Goal: Register for event/course

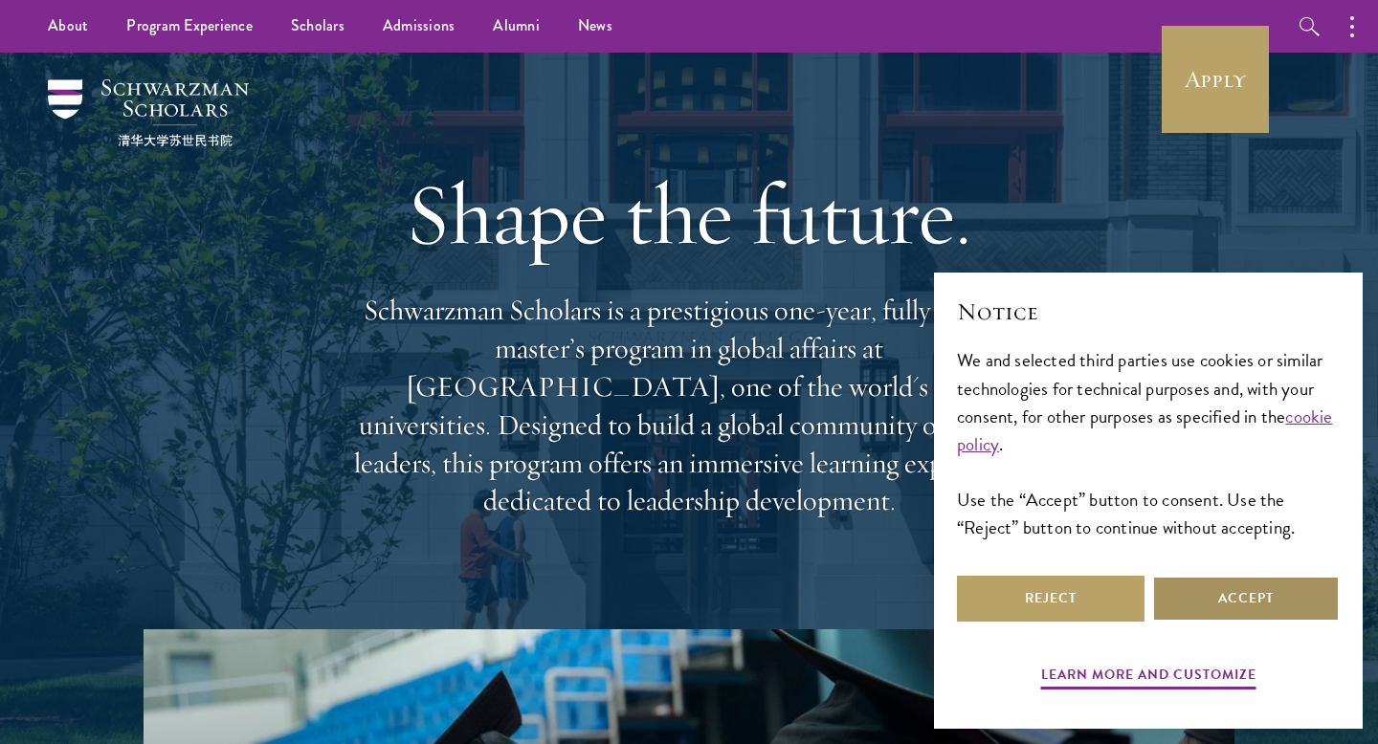
click at [1251, 607] on button "Accept" at bounding box center [1246, 599] width 188 height 46
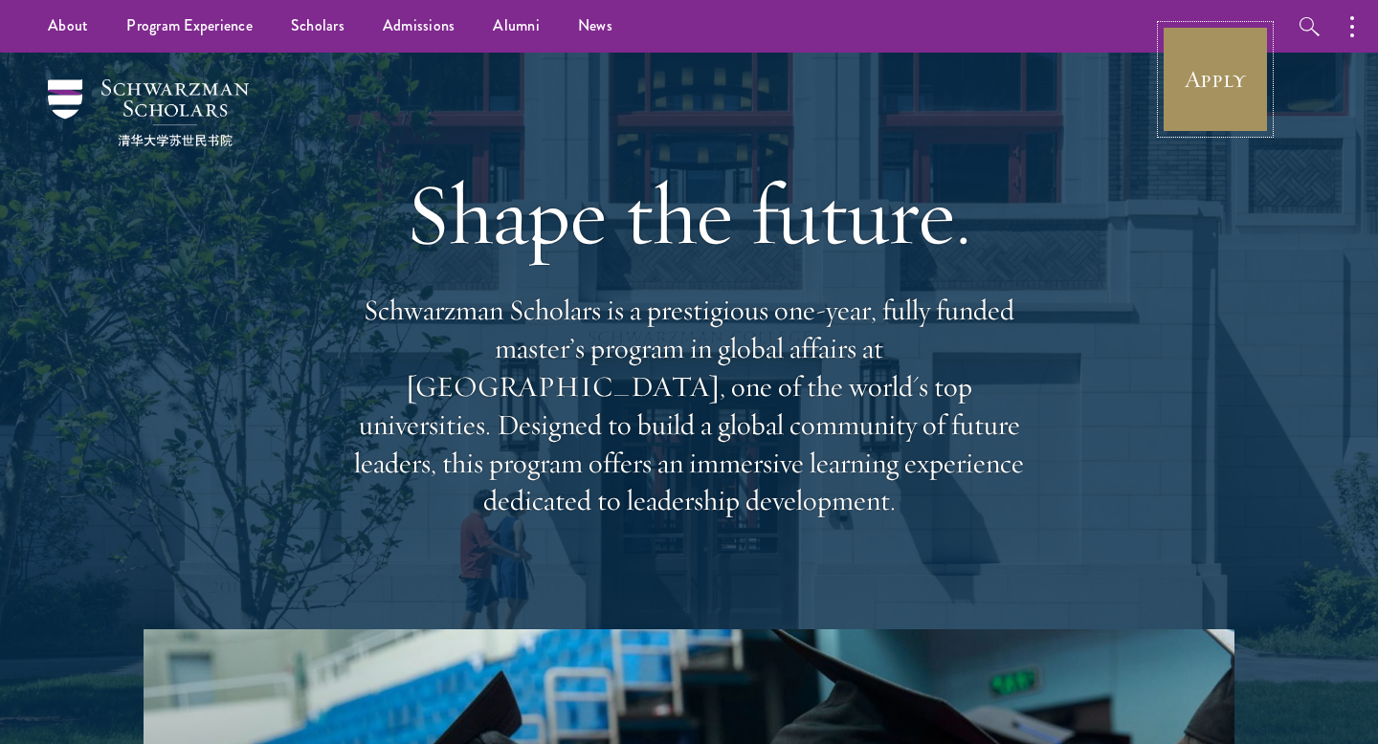
click at [1228, 108] on link "Apply" at bounding box center [1214, 79] width 107 height 107
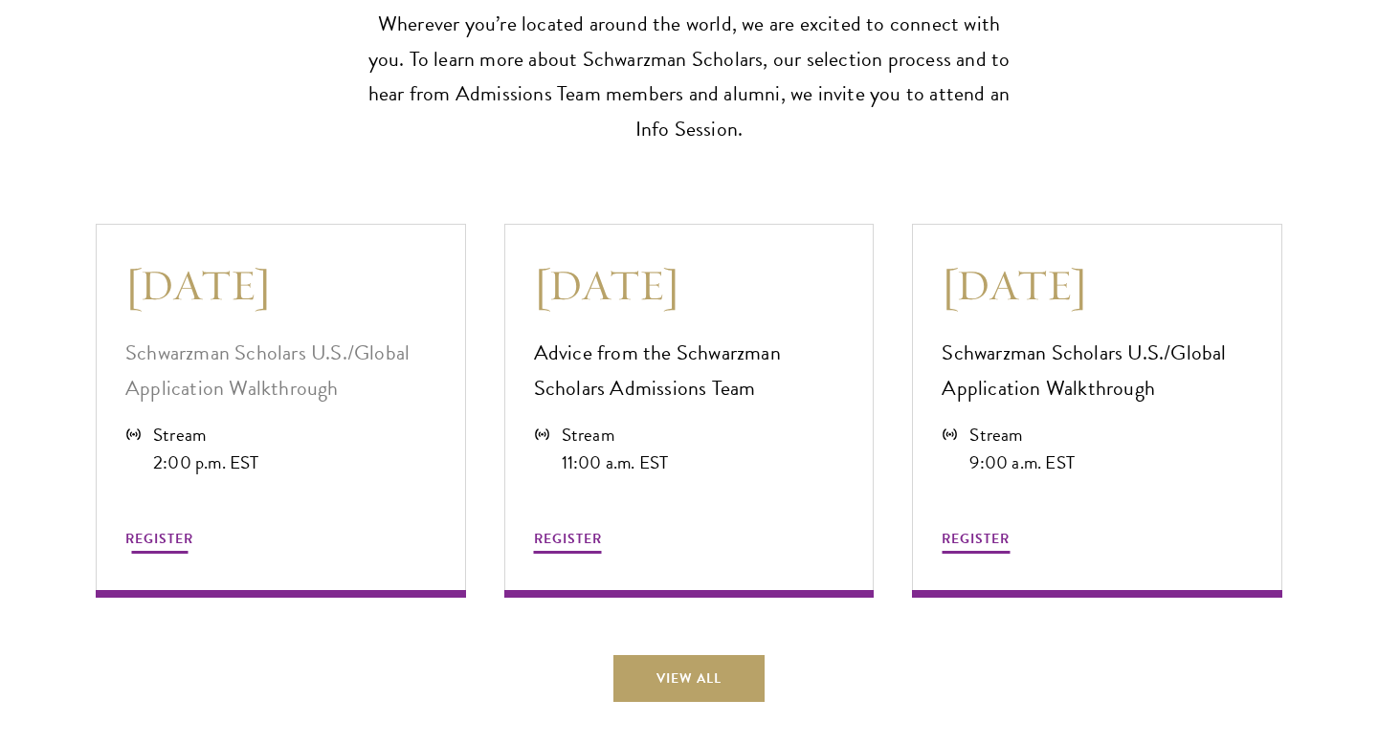
scroll to position [5157, 0]
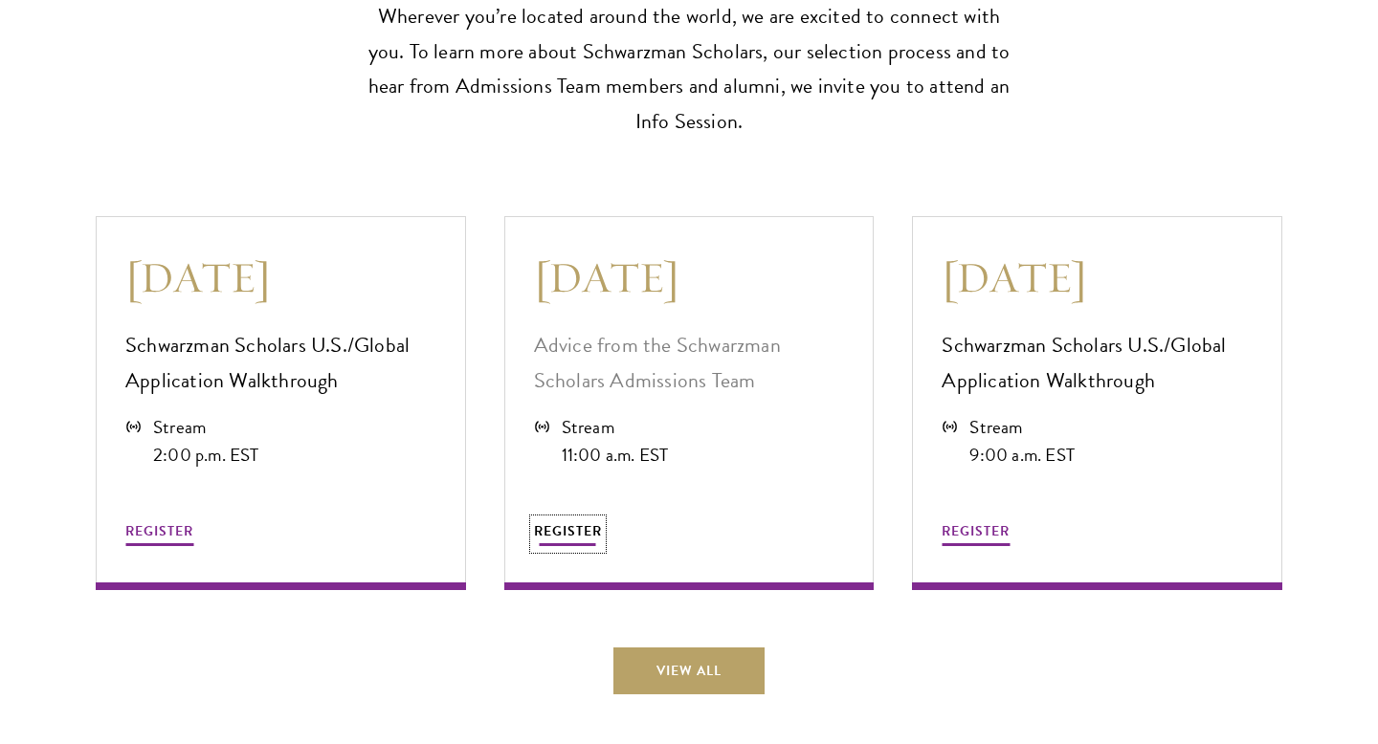
click at [568, 527] on span "REGISTER" at bounding box center [568, 531] width 68 height 20
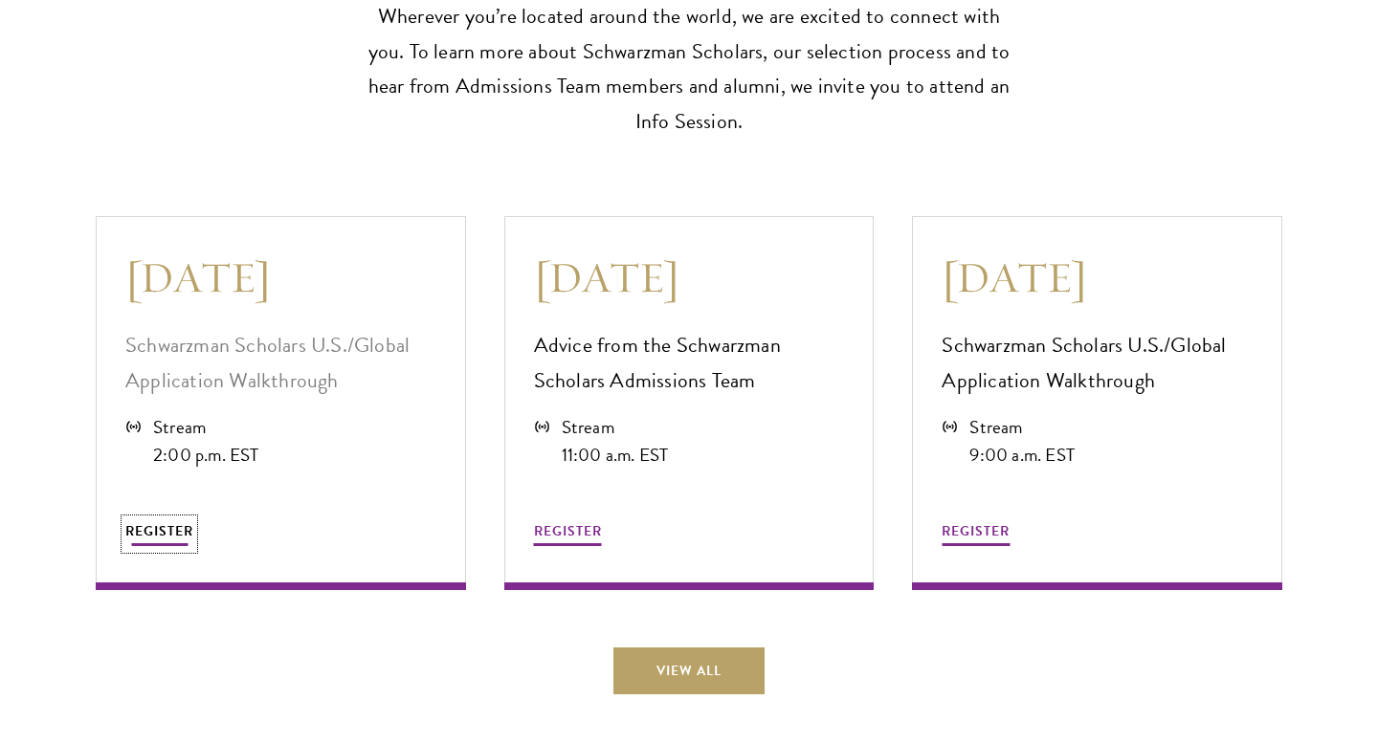
click at [158, 523] on span "REGISTER" at bounding box center [159, 531] width 68 height 20
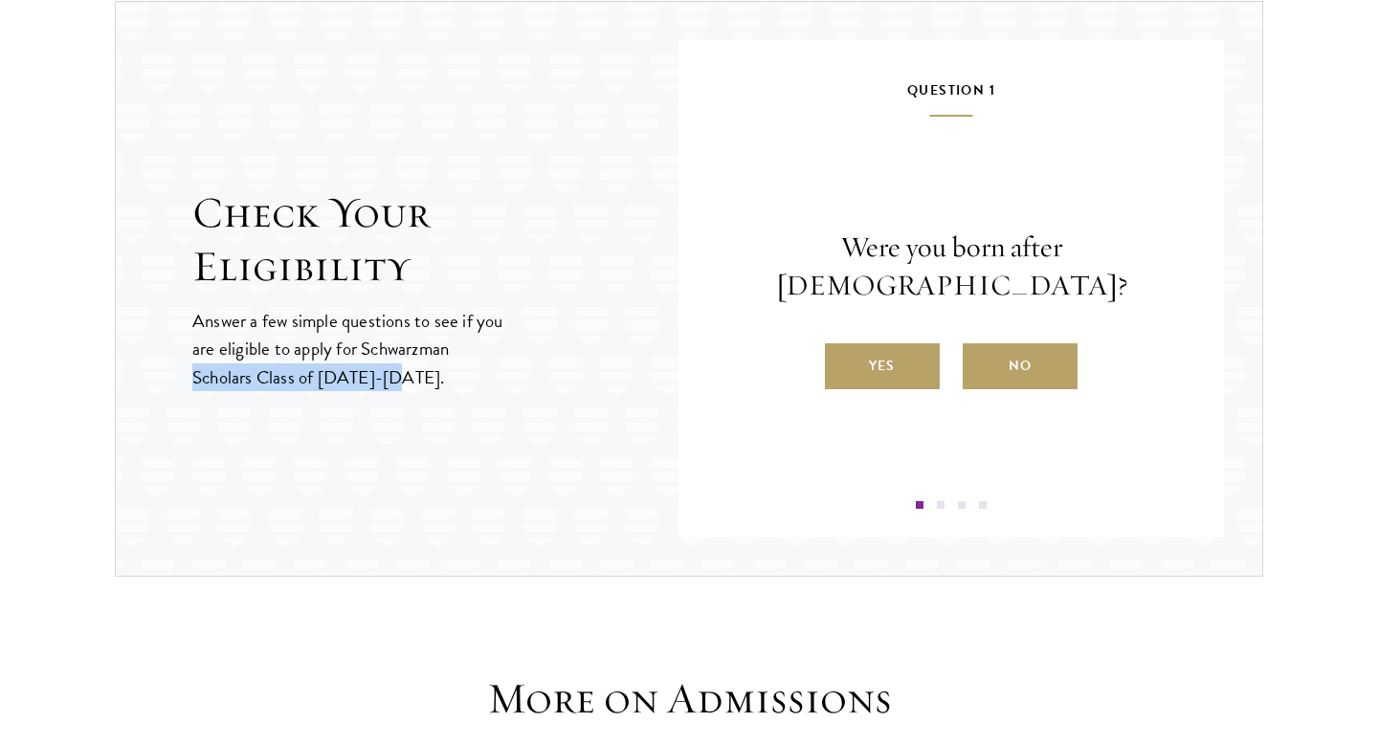
drag, startPoint x: 191, startPoint y: 376, endPoint x: 406, endPoint y: 376, distance: 214.3
click at [406, 376] on p "Answer a few simple questions to see if you are eligible to apply for Schwarzma…" at bounding box center [348, 348] width 313 height 83
copy p "Scholars Class of 2026-2027"
